Goal: Task Accomplishment & Management: Complete application form

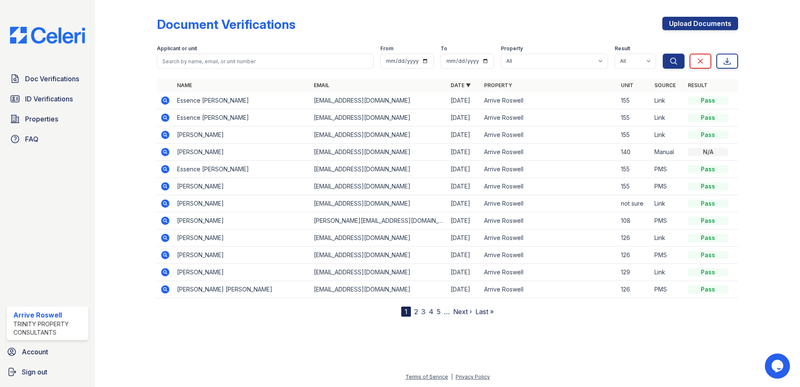
click at [167, 133] on icon at bounding box center [165, 135] width 8 height 8
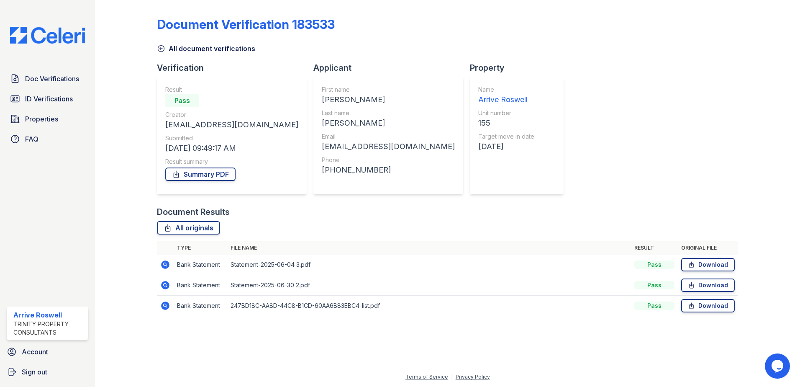
click at [167, 285] on icon at bounding box center [165, 285] width 10 height 10
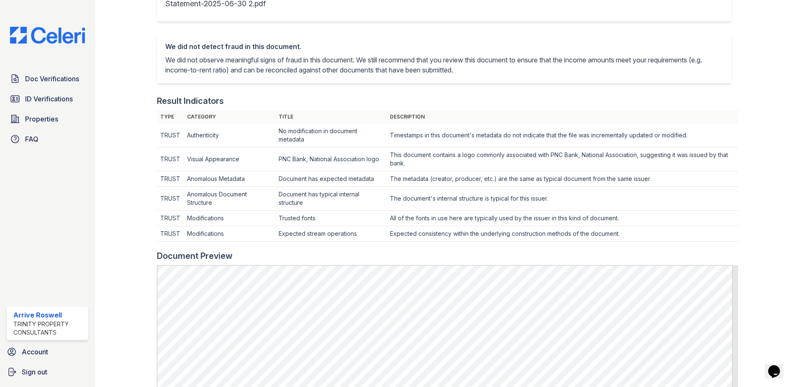
scroll to position [251, 0]
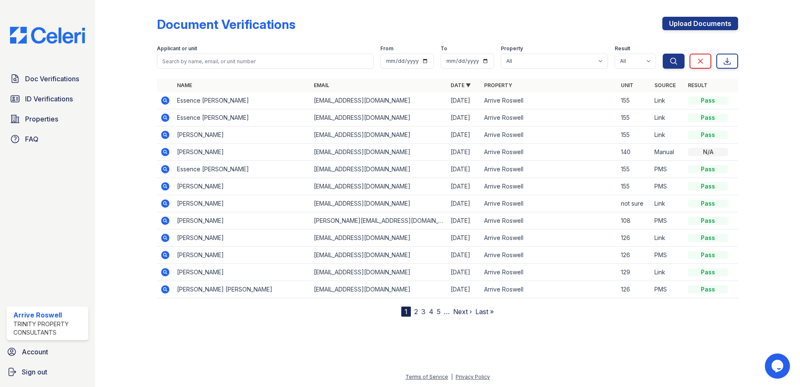
click at [164, 136] on icon at bounding box center [165, 135] width 10 height 10
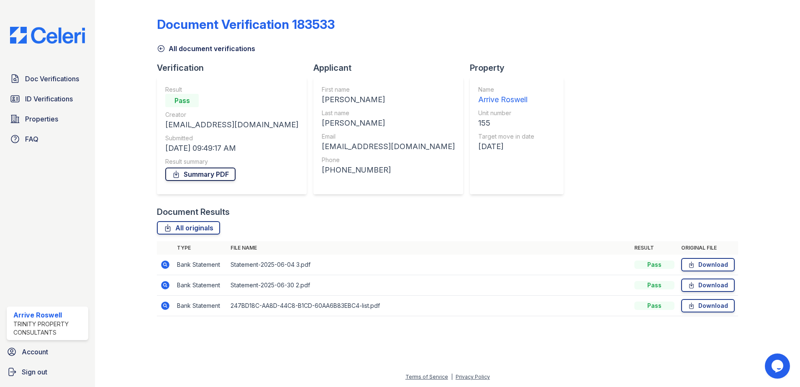
click at [202, 171] on link "Summary PDF" at bounding box center [200, 173] width 70 height 13
click at [160, 47] on icon at bounding box center [161, 48] width 8 height 8
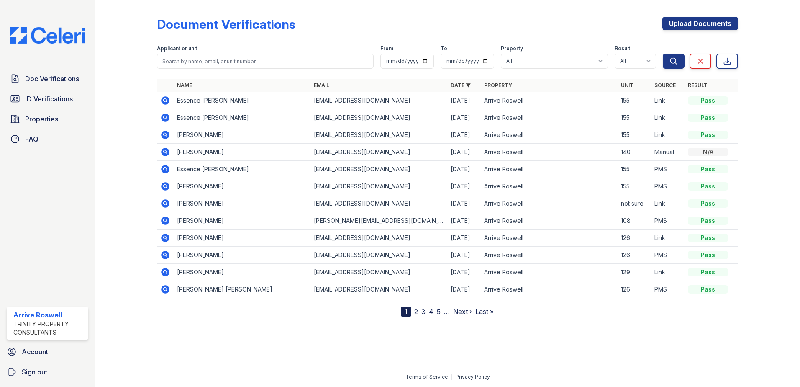
click at [164, 185] on icon at bounding box center [165, 186] width 2 height 2
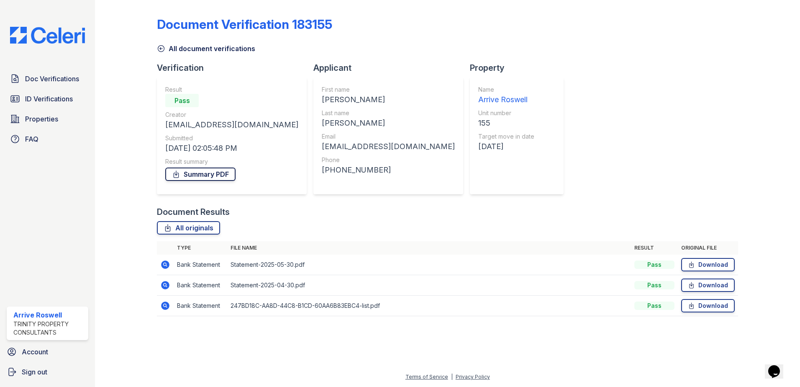
click at [184, 177] on link "Summary PDF" at bounding box center [200, 173] width 70 height 13
click at [160, 49] on icon at bounding box center [161, 49] width 6 height 6
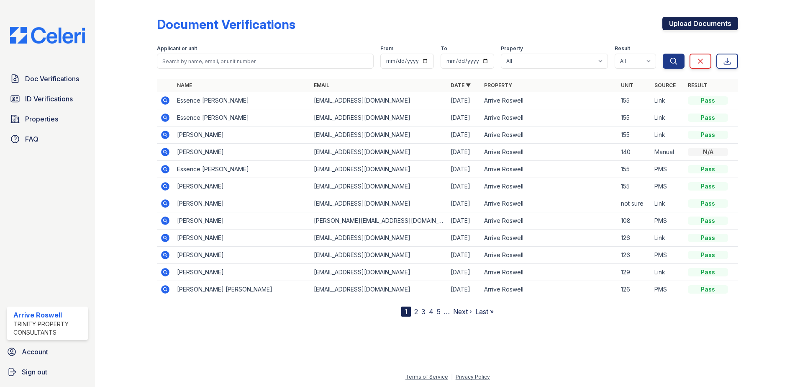
click at [690, 27] on link "Upload Documents" at bounding box center [700, 23] width 76 height 13
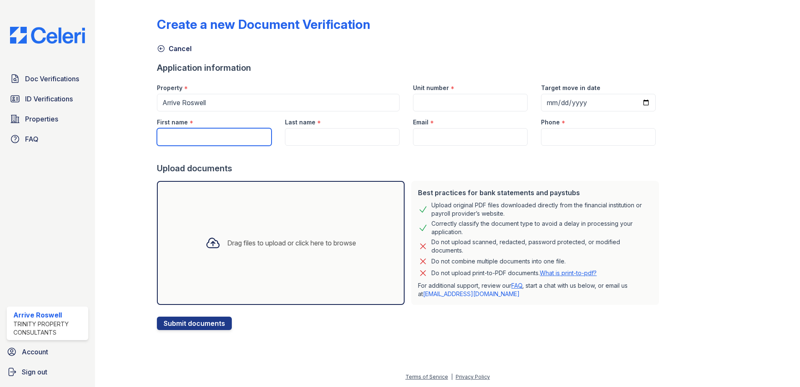
click at [201, 137] on input "First name" at bounding box center [214, 137] width 115 height 18
type input "v"
type input "[PERSON_NAME]"
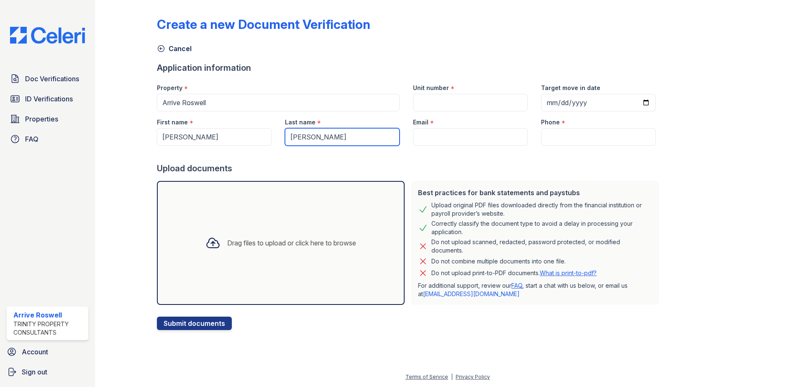
type input "[PERSON_NAME]"
click at [216, 273] on div "Drag files to upload or click here to browse" at bounding box center [281, 243] width 248 height 124
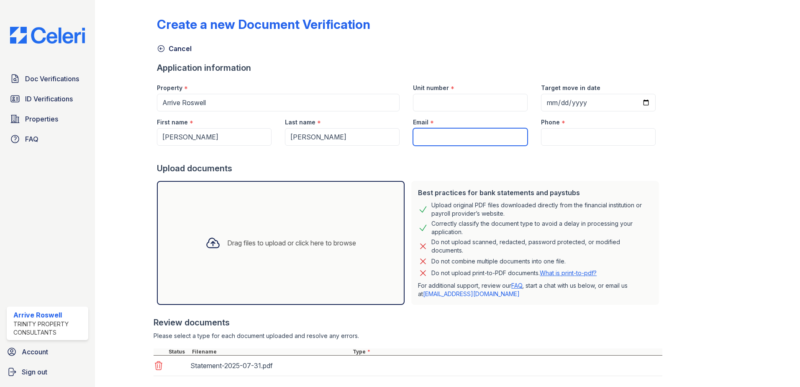
click at [450, 136] on input "Email" at bounding box center [470, 137] width 115 height 18
click at [437, 144] on input "Email" at bounding box center [470, 137] width 115 height 18
type input "arriveroswell@trinity-pm.com"
type input "140"
type input "4045957646"
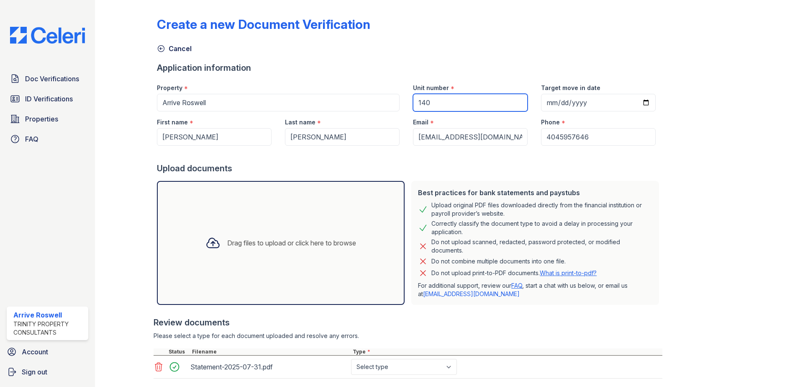
click at [442, 105] on input "140" at bounding box center [470, 103] width 115 height 18
type input "155"
click at [431, 50] on div "Cancel" at bounding box center [447, 46] width 581 height 15
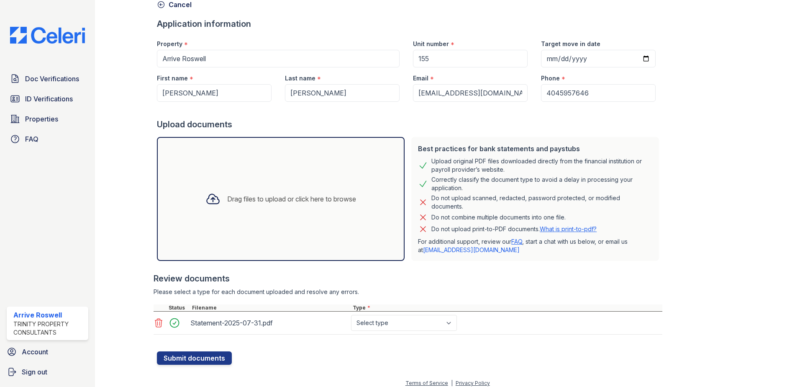
scroll to position [50, 0]
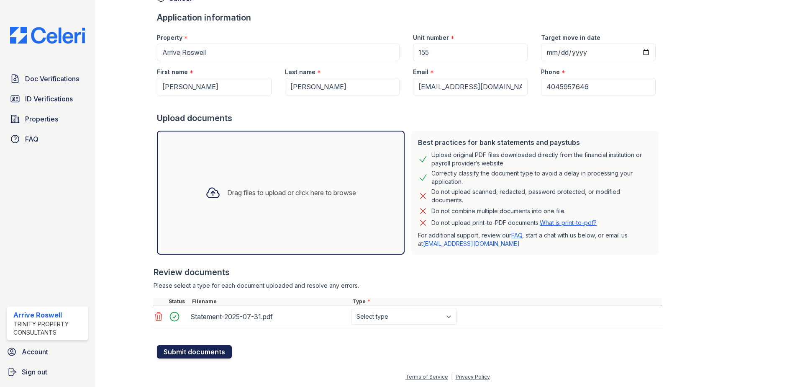
click at [180, 351] on button "Submit documents" at bounding box center [194, 351] width 75 height 13
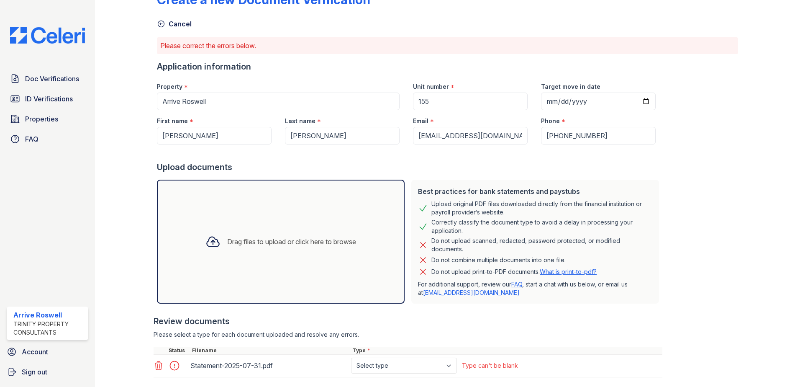
scroll to position [74, 0]
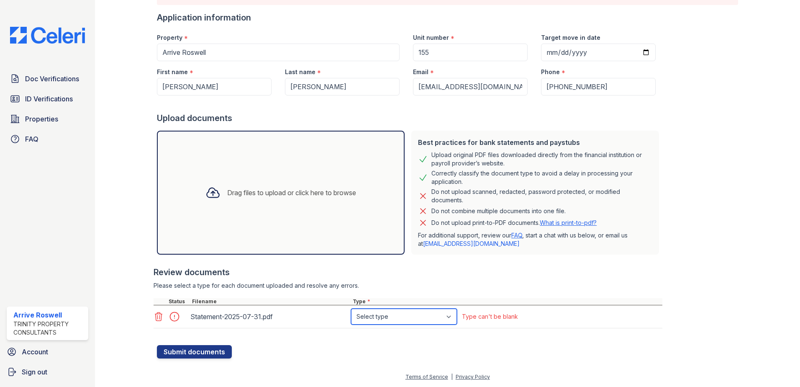
click at [387, 316] on select "Select type Paystub Bank Statement Offer Letter Tax Documents Benefit Award Let…" at bounding box center [404, 316] width 106 height 16
select select "bank_statement"
click at [351, 308] on select "Select type Paystub Bank Statement Offer Letter Tax Documents Benefit Award Let…" at bounding box center [404, 316] width 106 height 16
click at [203, 350] on button "Submit documents" at bounding box center [194, 351] width 75 height 13
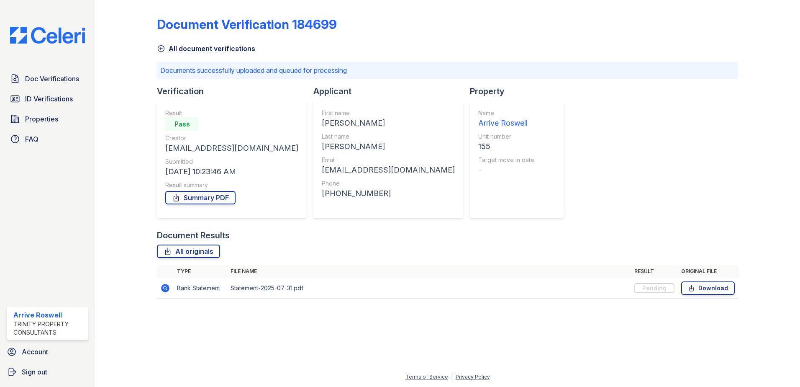
click at [164, 49] on icon at bounding box center [161, 48] width 8 height 8
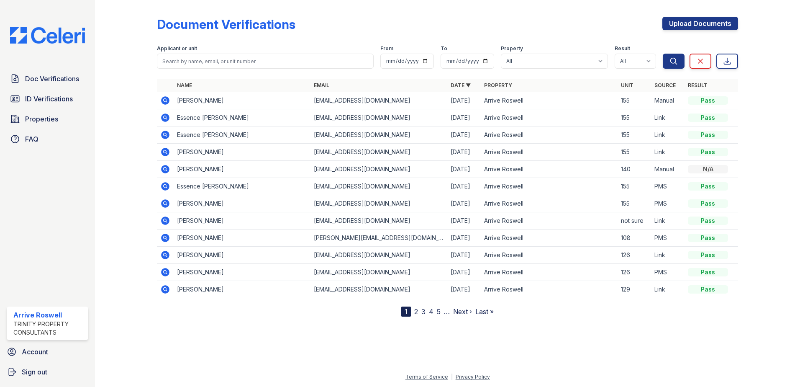
click at [163, 100] on icon at bounding box center [165, 100] width 10 height 10
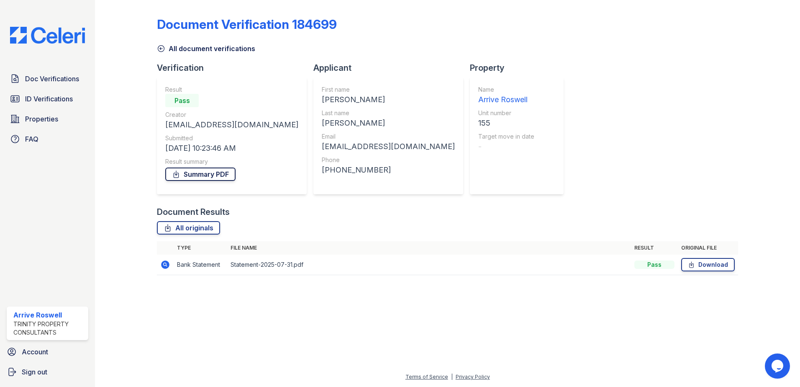
click at [192, 175] on link "Summary PDF" at bounding box center [200, 173] width 70 height 13
click at [163, 266] on icon at bounding box center [165, 264] width 8 height 8
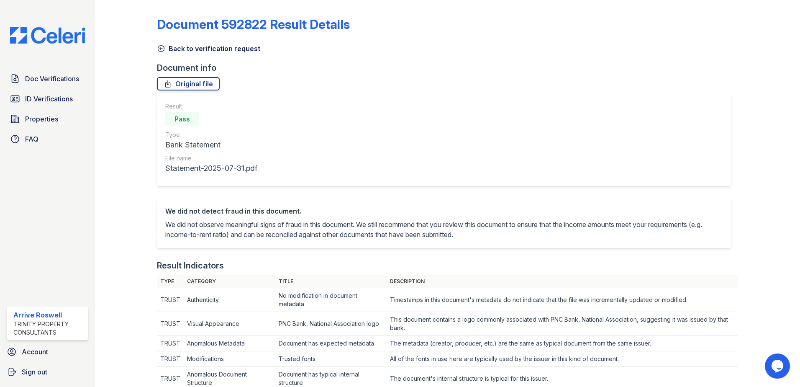
drag, startPoint x: 165, startPoint y: 48, endPoint x: 191, endPoint y: 42, distance: 26.2
click at [165, 48] on link "Back to verification request" at bounding box center [208, 49] width 103 height 10
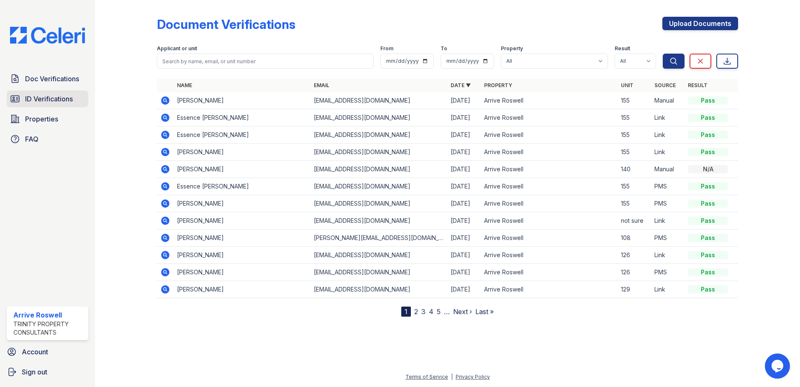
click at [28, 97] on span "ID Verifications" at bounding box center [49, 99] width 48 height 10
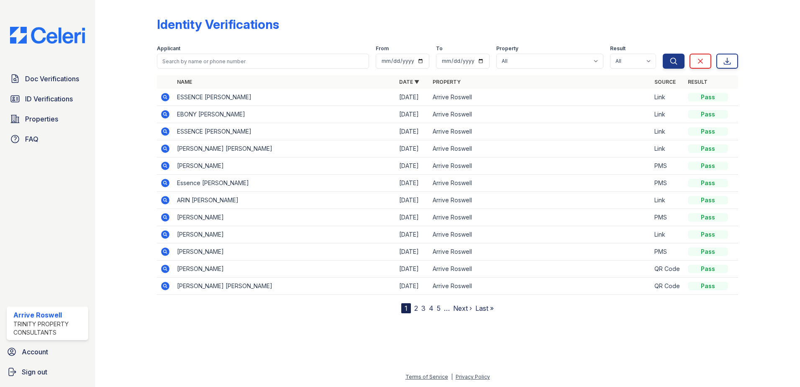
click at [167, 149] on icon at bounding box center [165, 148] width 8 height 8
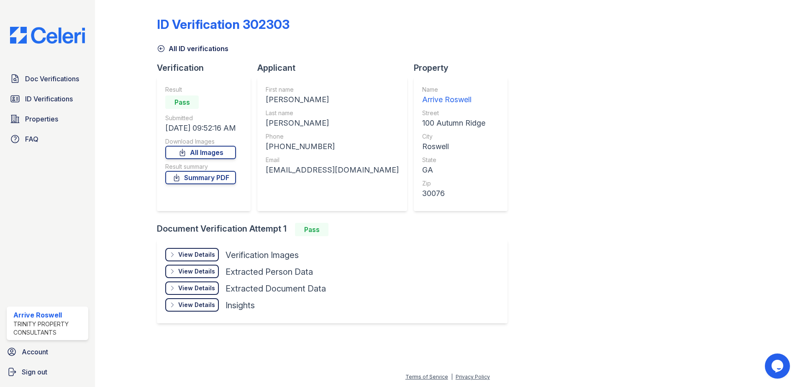
click at [190, 253] on div "View Details" at bounding box center [196, 254] width 37 height 8
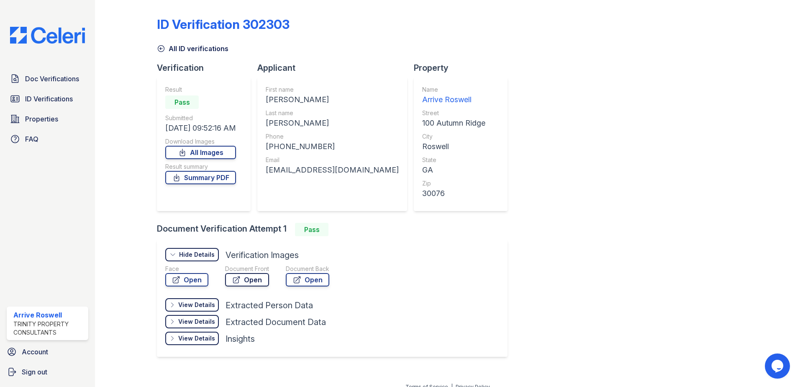
click at [248, 282] on link "Open" at bounding box center [247, 279] width 44 height 13
click at [159, 50] on icon at bounding box center [161, 48] width 8 height 8
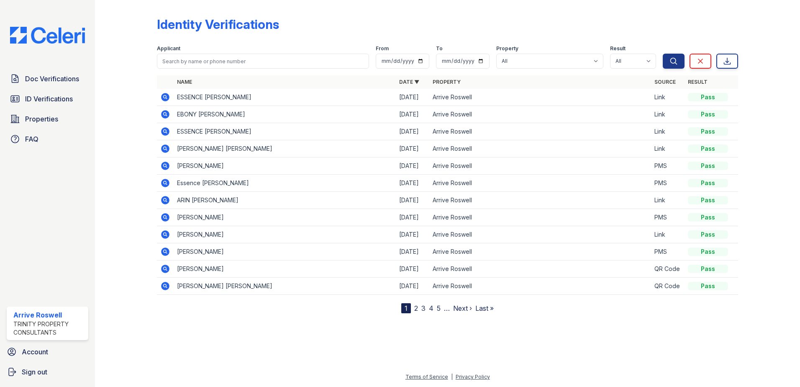
click at [171, 129] on td at bounding box center [165, 131] width 17 height 17
click at [166, 129] on icon at bounding box center [165, 131] width 8 height 8
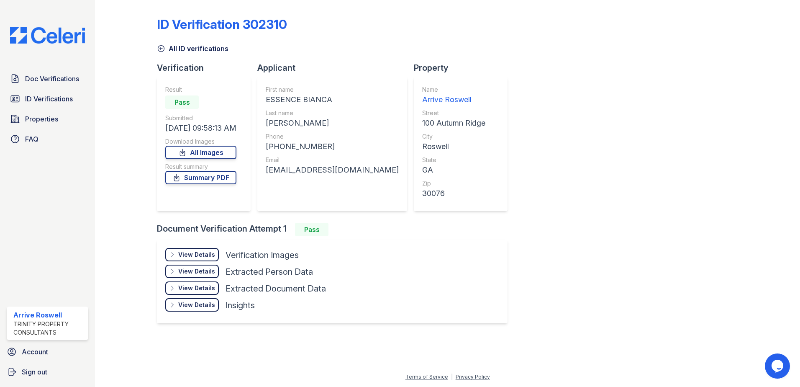
click at [189, 256] on div "View Details" at bounding box center [196, 254] width 37 height 8
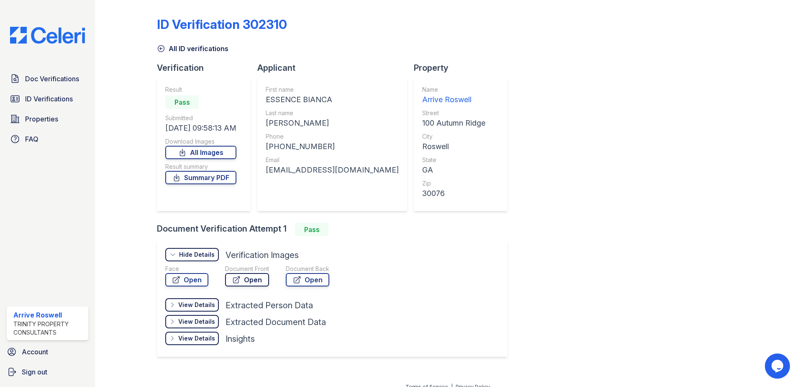
click at [262, 280] on link "Open" at bounding box center [247, 279] width 44 height 13
click at [163, 47] on icon at bounding box center [161, 49] width 6 height 6
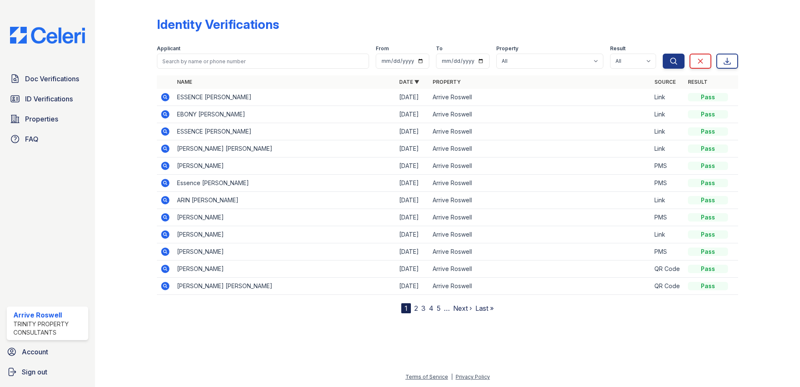
click at [167, 182] on icon at bounding box center [165, 183] width 8 height 8
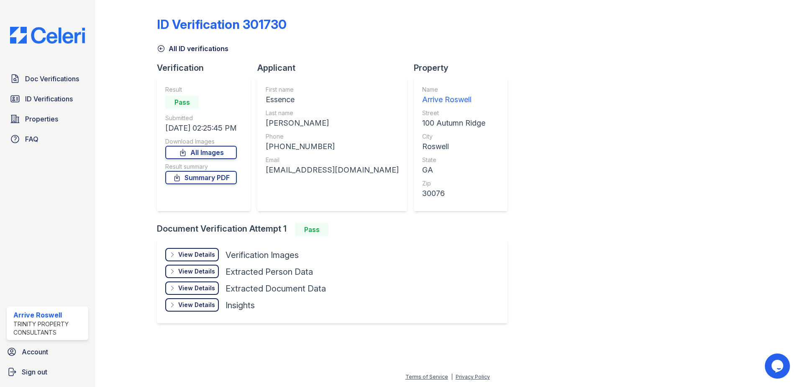
click at [204, 253] on div "View Details" at bounding box center [196, 254] width 37 height 8
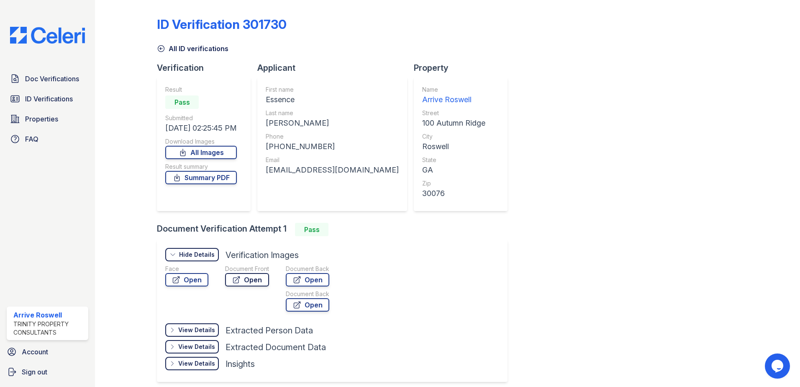
click at [246, 277] on link "Open" at bounding box center [247, 279] width 44 height 13
click at [153, 47] on div at bounding box center [132, 198] width 49 height 390
click at [159, 49] on icon at bounding box center [161, 48] width 8 height 8
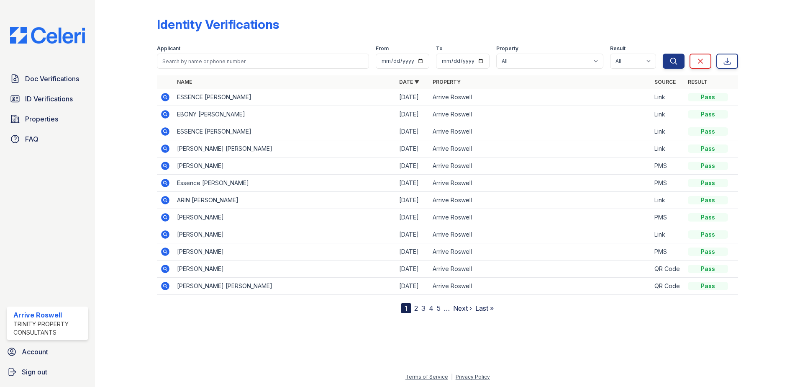
click at [164, 167] on icon at bounding box center [165, 166] width 10 height 10
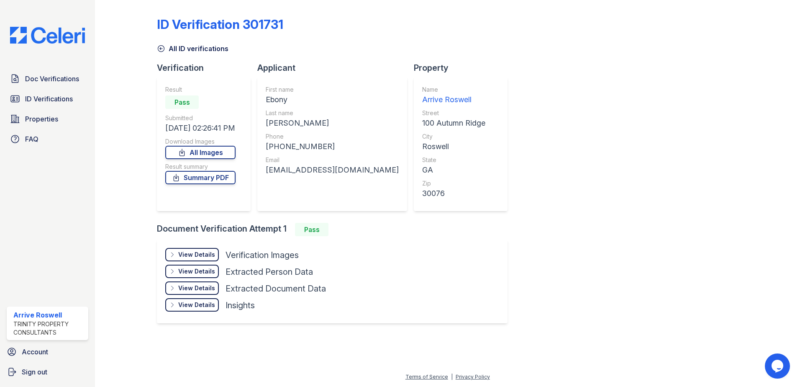
click at [181, 253] on div "View Details" at bounding box center [196, 254] width 37 height 8
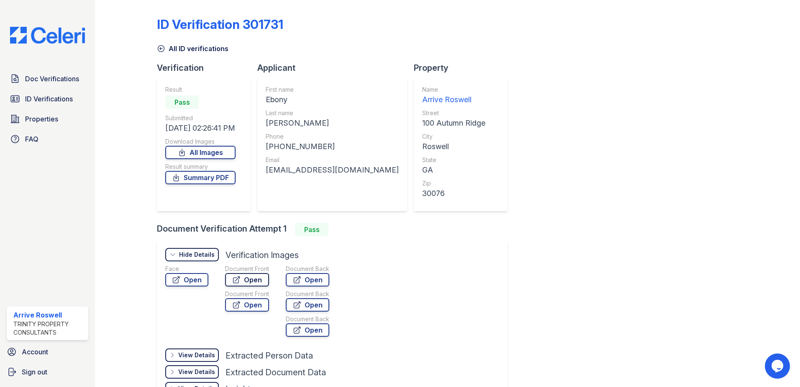
click at [247, 280] on link "Open" at bounding box center [247, 279] width 44 height 13
